Goal: Task Accomplishment & Management: Complete application form

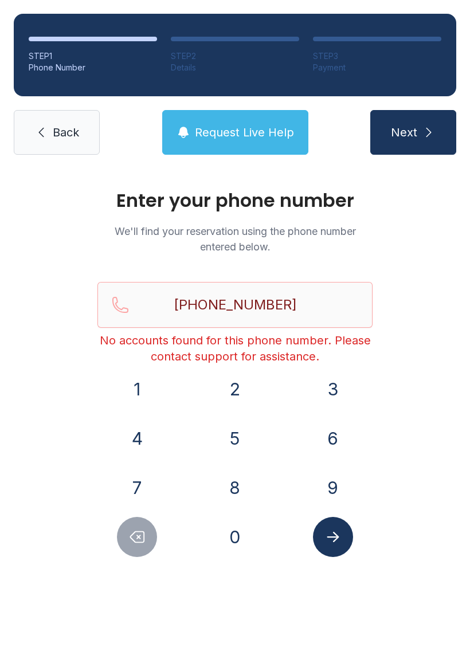
click at [225, 128] on span "Request Live Help" at bounding box center [244, 132] width 99 height 16
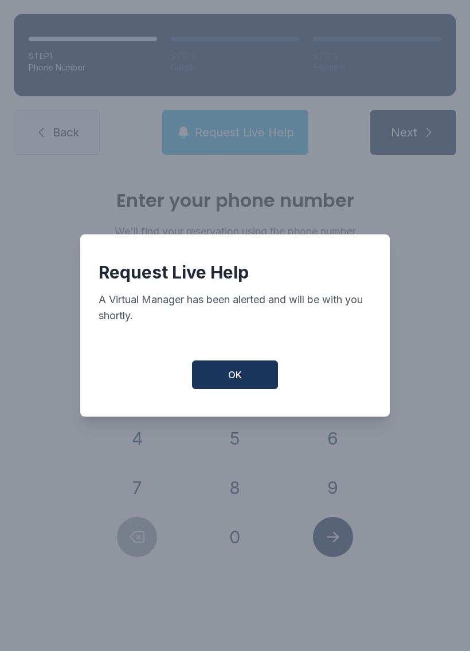
click at [248, 376] on button "OK" at bounding box center [235, 375] width 86 height 29
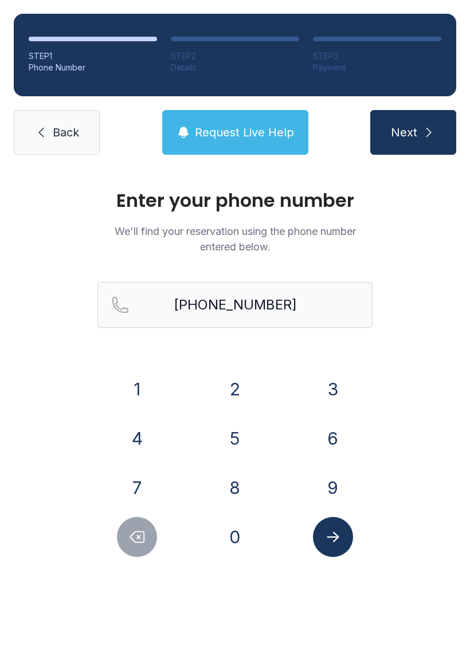
click at [432, 131] on icon "submit" at bounding box center [429, 133] width 14 height 14
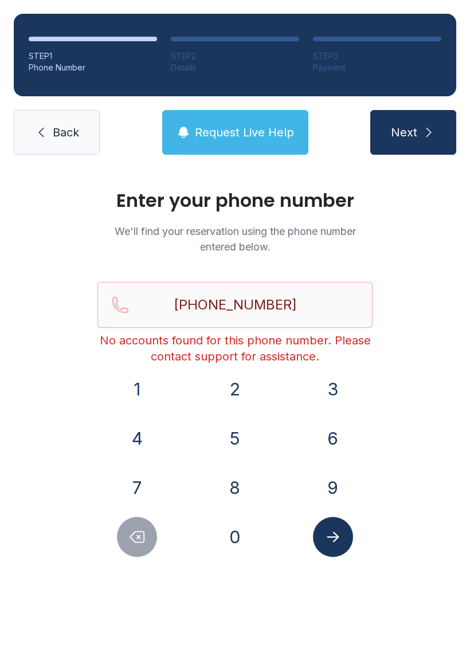
click at [341, 528] on button "Submit lookup form" at bounding box center [333, 537] width 40 height 40
click at [415, 128] on span "Next" at bounding box center [404, 132] width 26 height 16
click at [79, 131] on span "Back" at bounding box center [66, 132] width 26 height 16
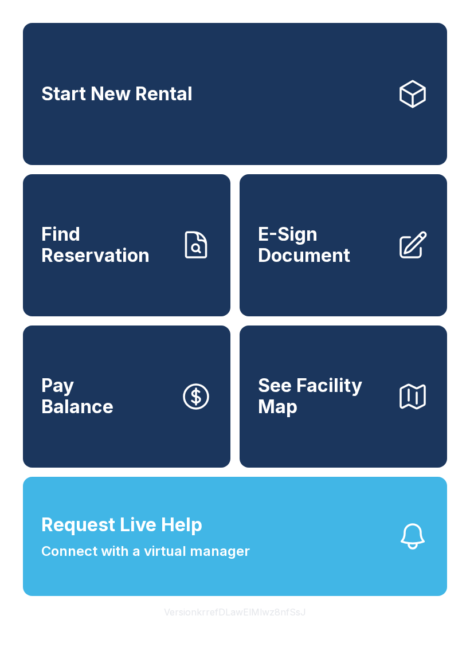
click at [65, 129] on link "Start New Rental" at bounding box center [235, 94] width 424 height 142
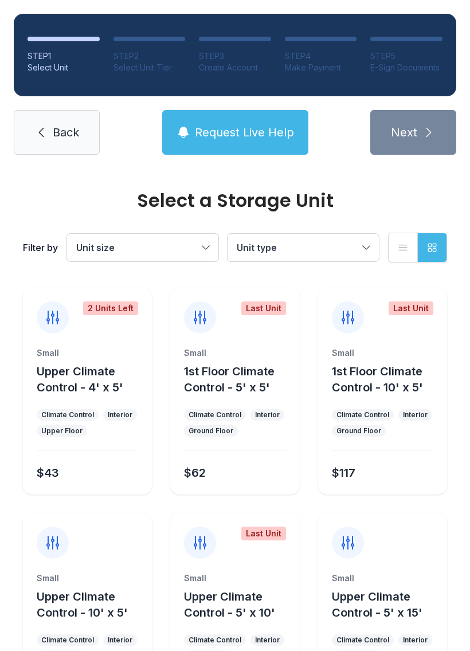
click at [77, 132] on span "Back" at bounding box center [66, 132] width 26 height 16
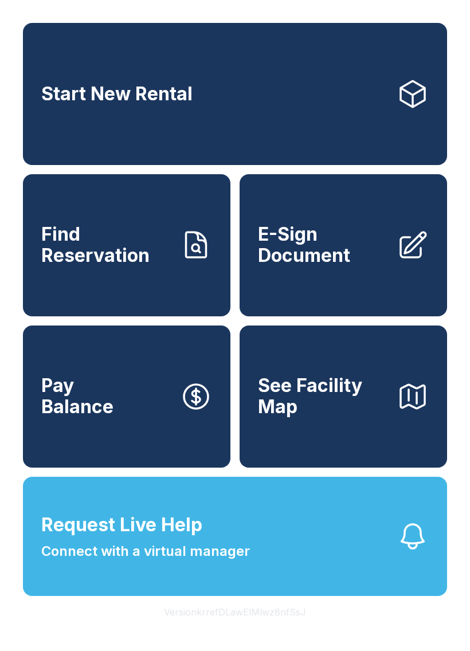
click at [224, 545] on span "Request Live Help Connect with a virtual manager" at bounding box center [145, 537] width 209 height 50
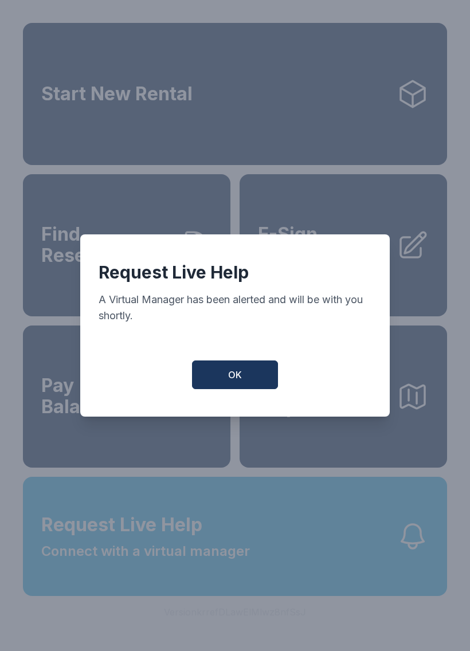
click at [239, 379] on span "OK" at bounding box center [235, 375] width 14 height 14
